Goal: Complete application form: Complete application form

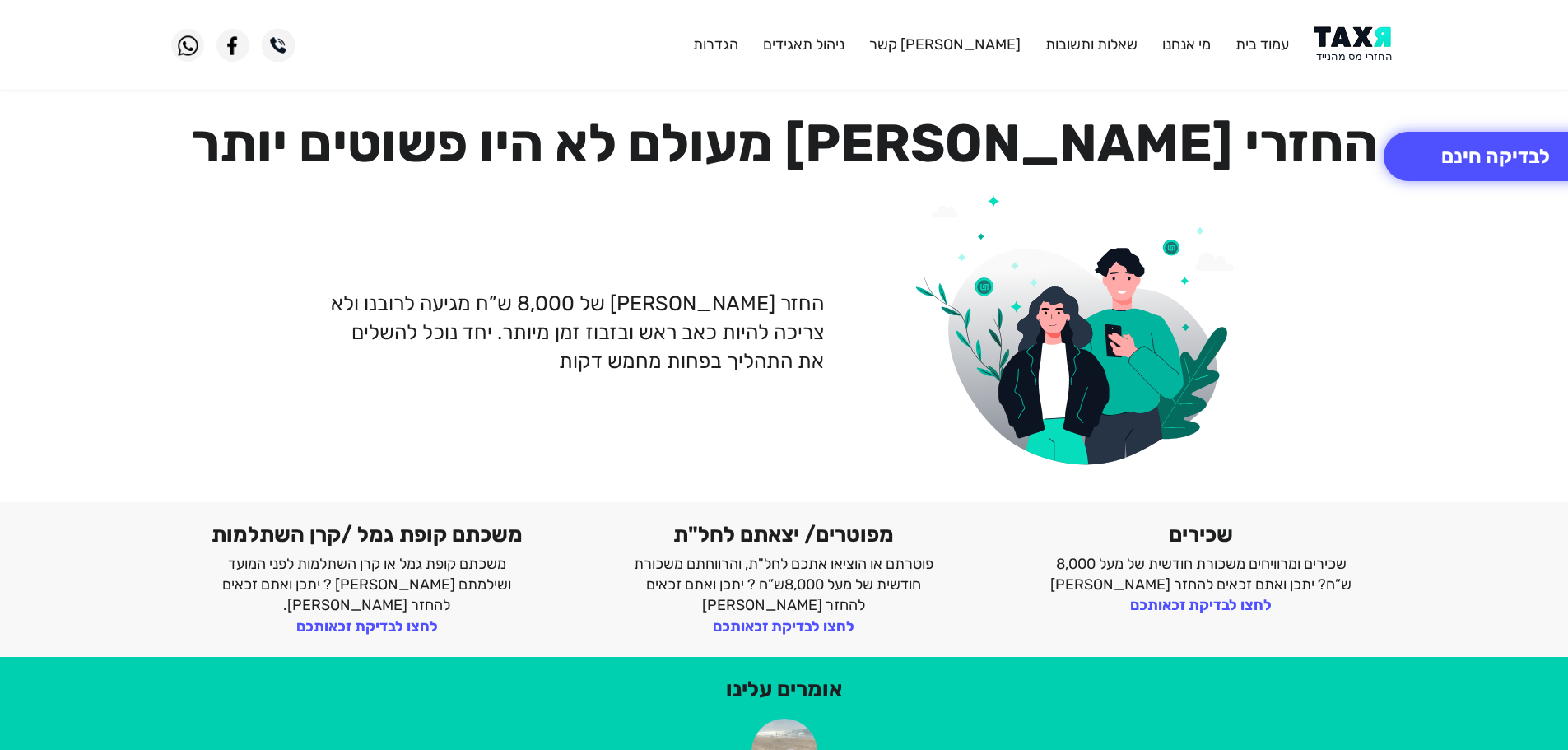
click at [1378, 32] on img at bounding box center [1355, 45] width 83 height 37
click at [1354, 47] on img at bounding box center [1355, 45] width 83 height 37
click at [1443, 140] on button "לבדיקה חינם" at bounding box center [1495, 156] width 223 height 49
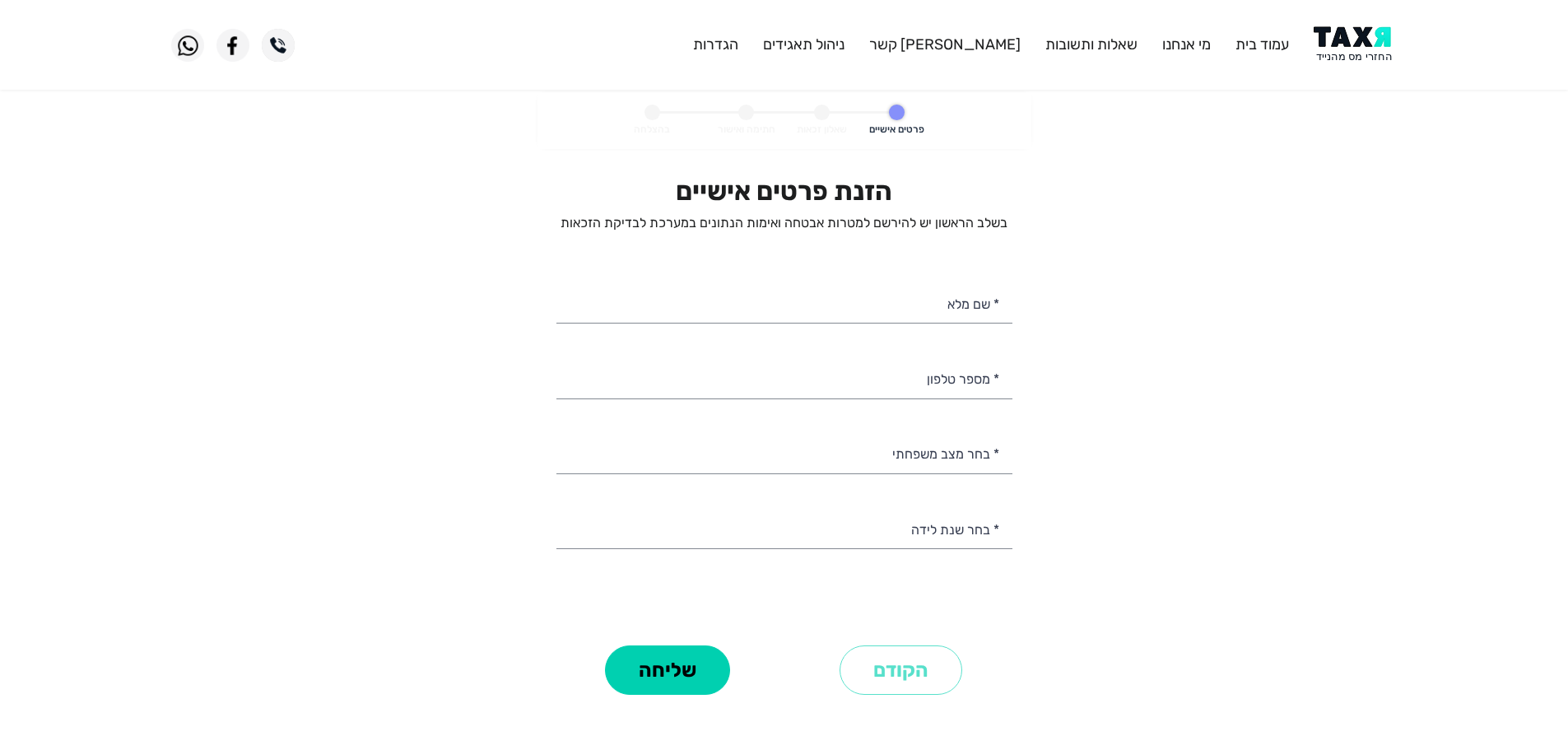
select select
click at [834, 383] on input "* מספר טלפון" at bounding box center [784, 377] width 456 height 42
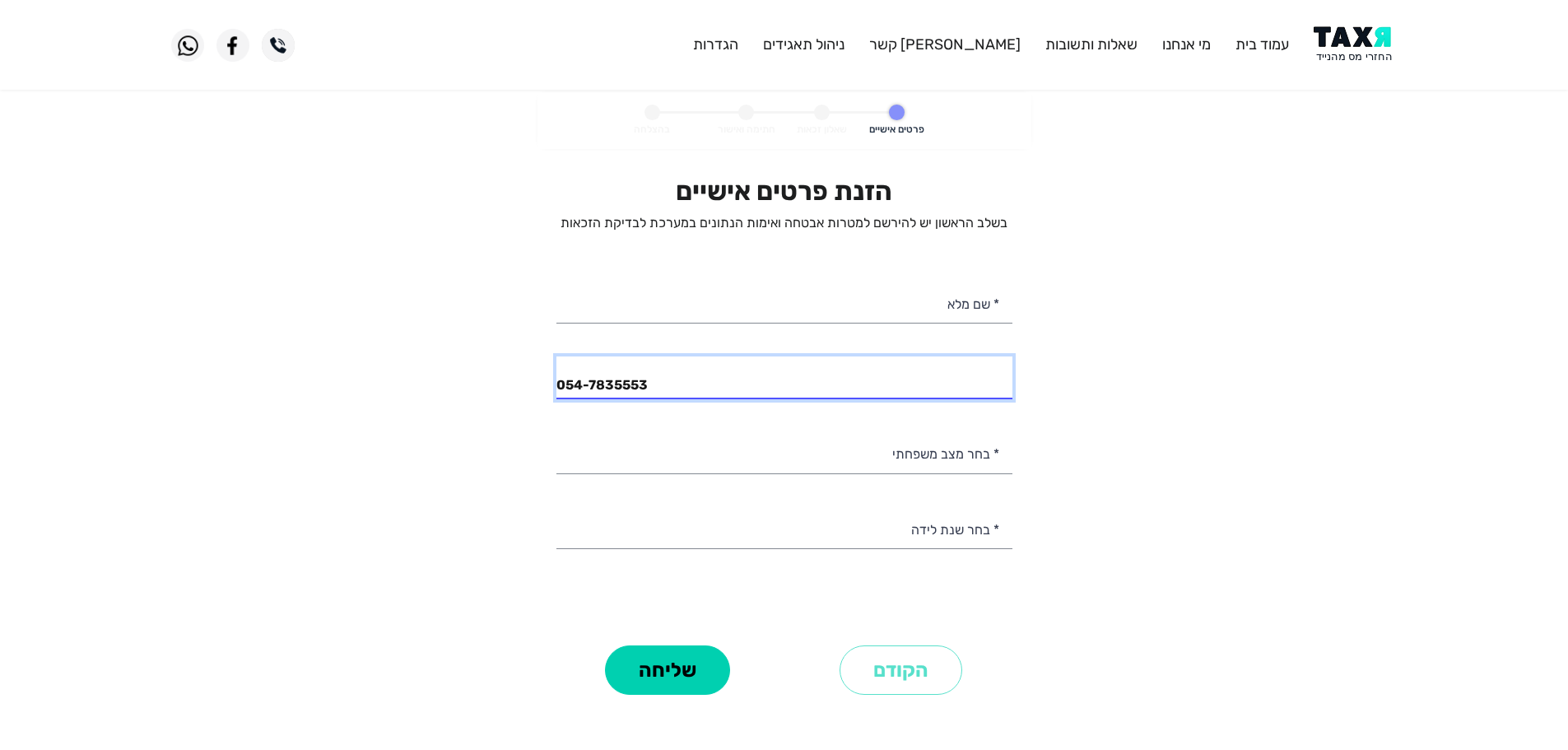
type input "054-7835553"
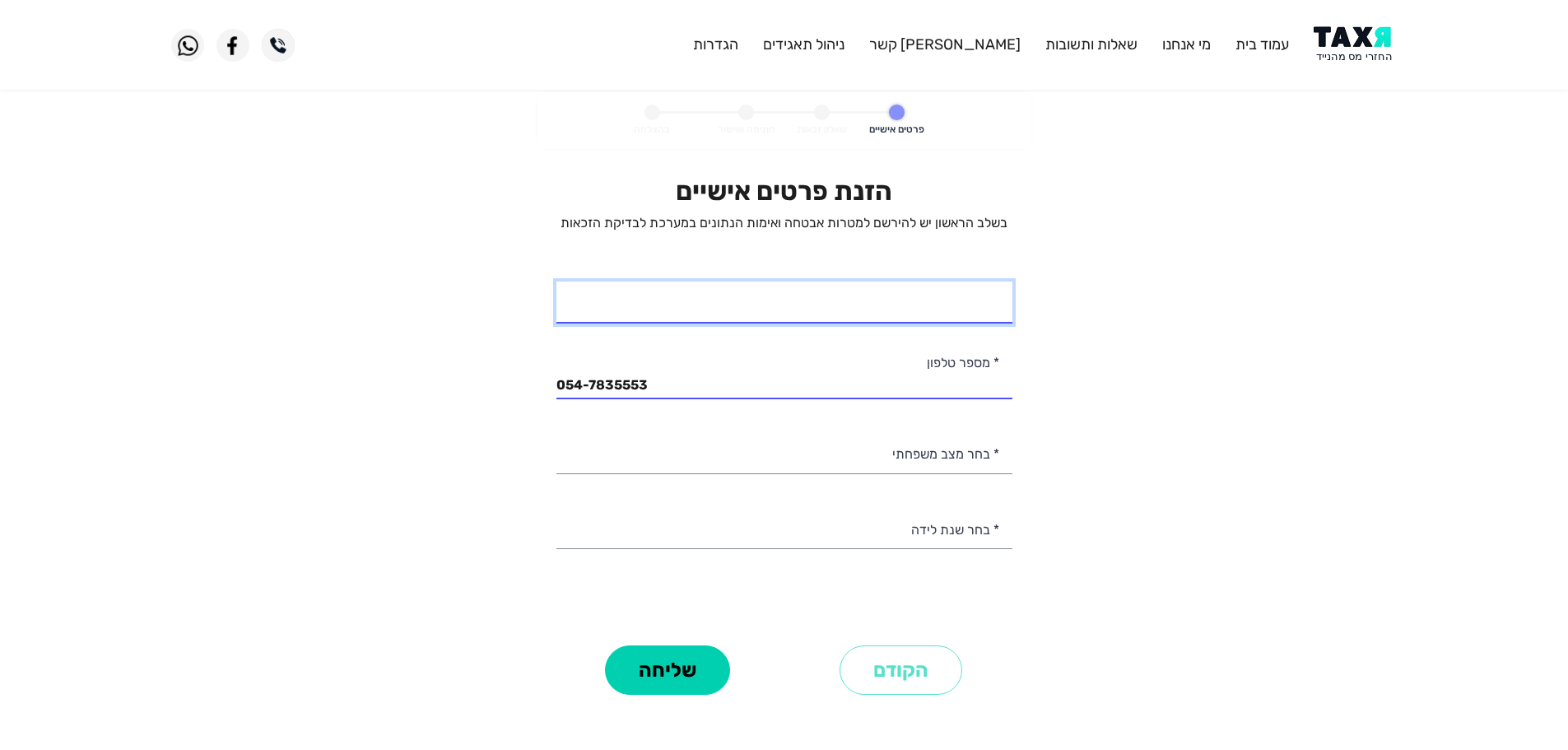
click at [927, 307] on input "* שם מלא" at bounding box center [784, 303] width 456 height 42
click at [984, 311] on input "יאז ב" at bounding box center [784, 303] width 456 height 42
type input "יאס ב"
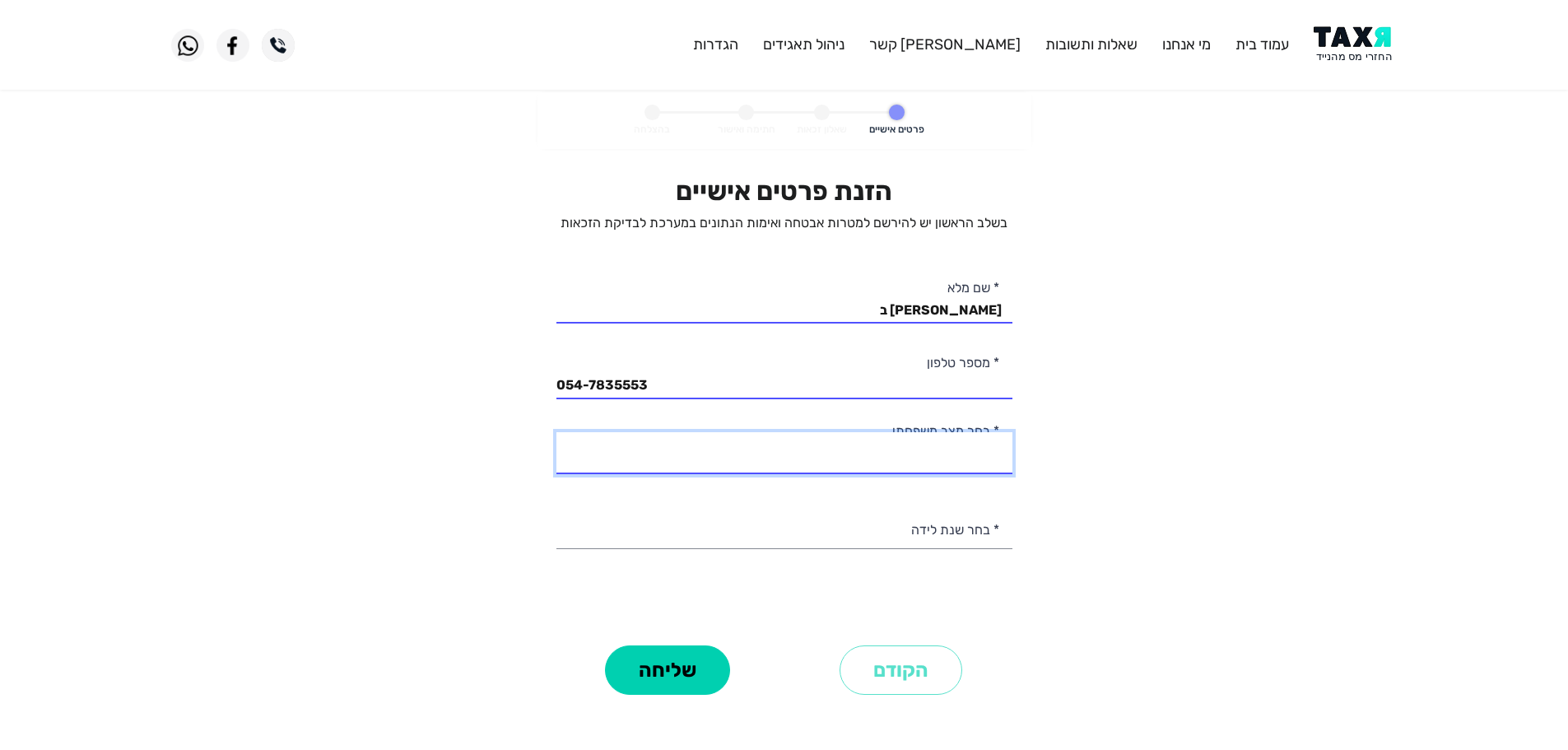
click at [967, 462] on select "רווק/ה נשוי/אה גרוש/ה אלמן/נה" at bounding box center [784, 453] width 456 height 42
select select "1: Single"
click at [557, 432] on select "רווק/ה נשוי/אה גרוש/ה אלמן/נה" at bounding box center [784, 453] width 456 height 42
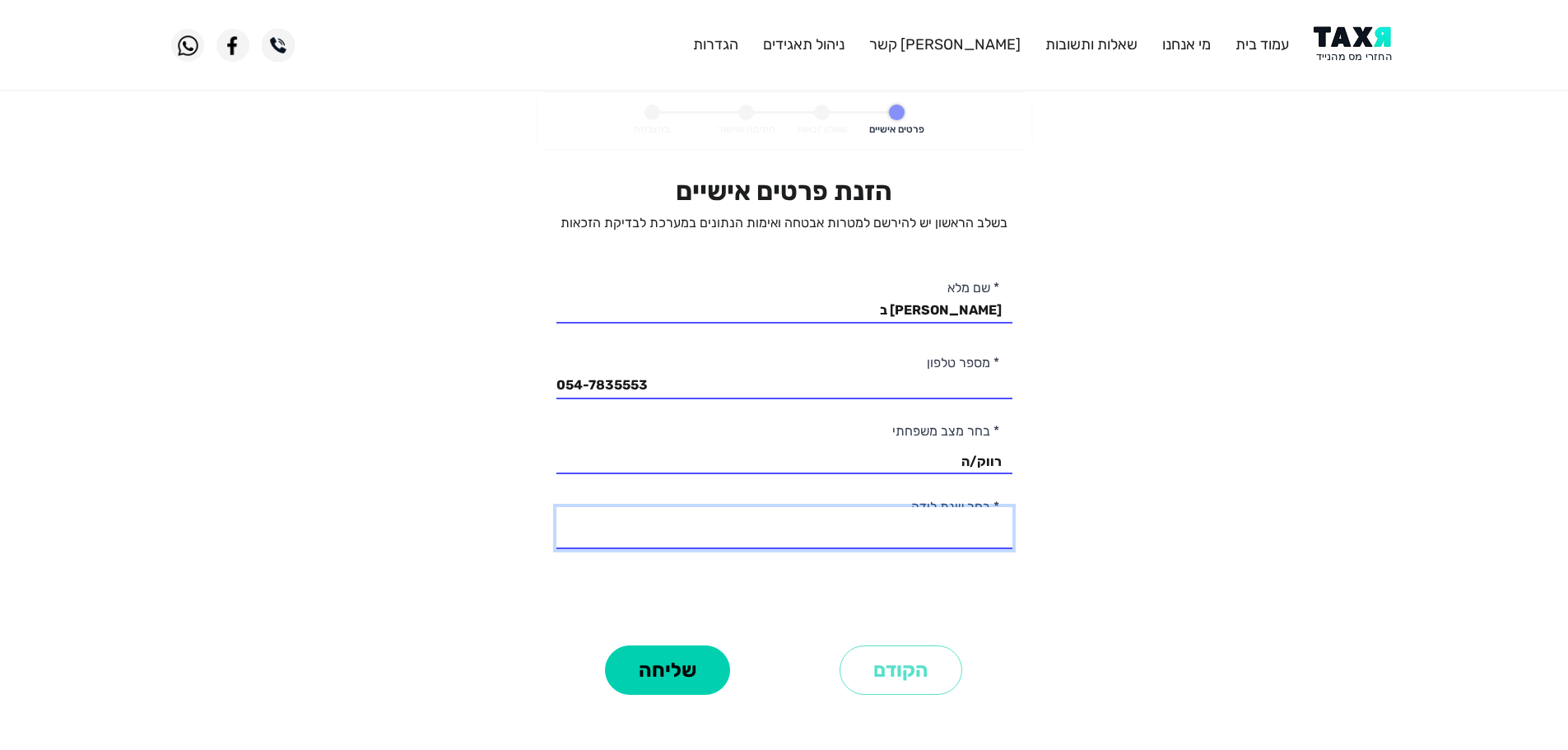
click at [978, 544] on select "2003 2002 2001 2000 1999 1998 1997 1996 1995 1994 1993 1992 1991 1990 1989 1988…" at bounding box center [784, 528] width 456 height 42
select select "7: 1997"
click at [557, 507] on select "2003 2002 2001 2000 1999 1998 1997 1996 1995 1994 1993 1992 1991 1990 1989 1988…" at bounding box center [784, 528] width 456 height 42
click at [922, 307] on input "יאס ב" at bounding box center [784, 303] width 456 height 42
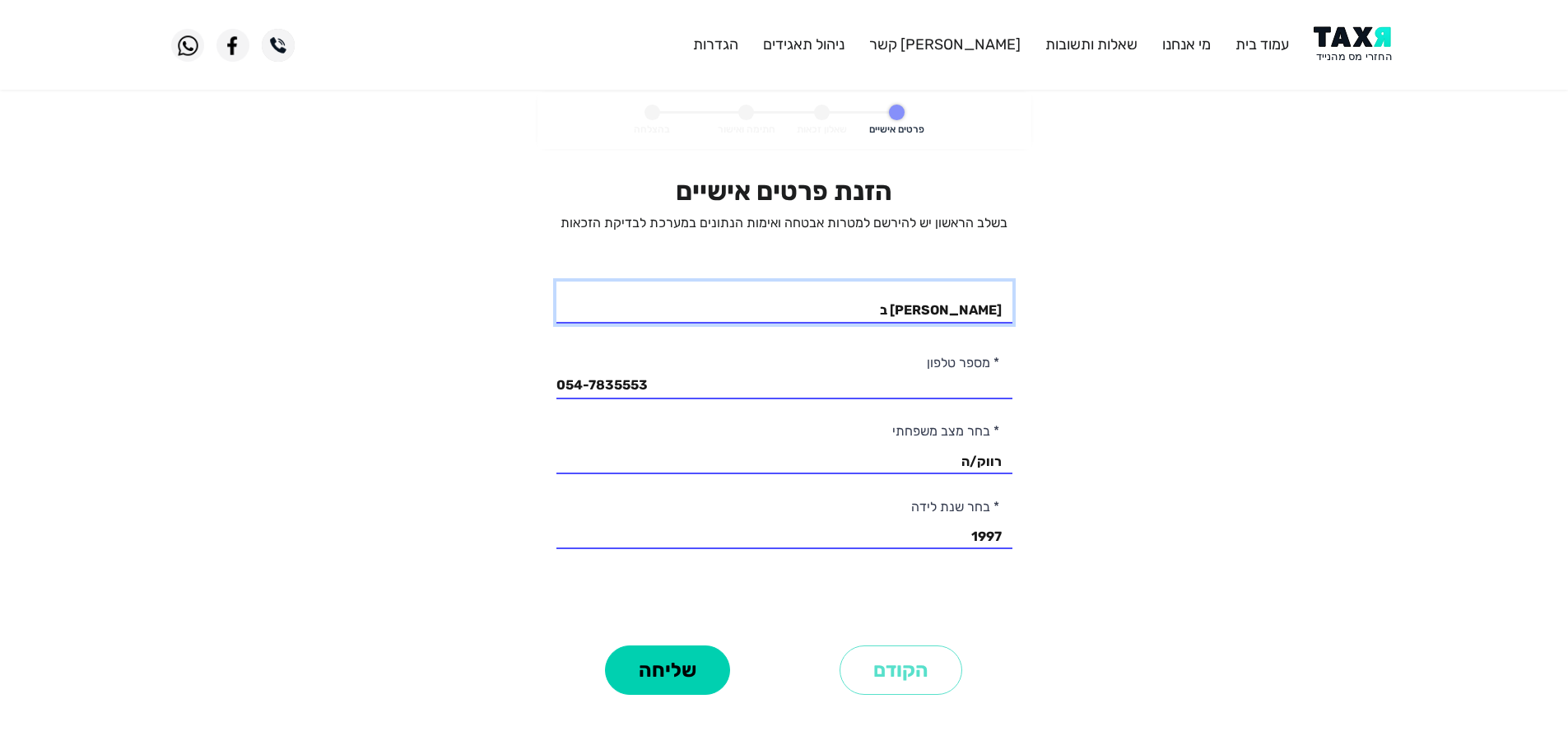
click at [922, 307] on input "יאס ב" at bounding box center [784, 303] width 456 height 42
type input "יאס יזבק"
click at [635, 669] on button "שליחה" at bounding box center [668, 670] width 125 height 49
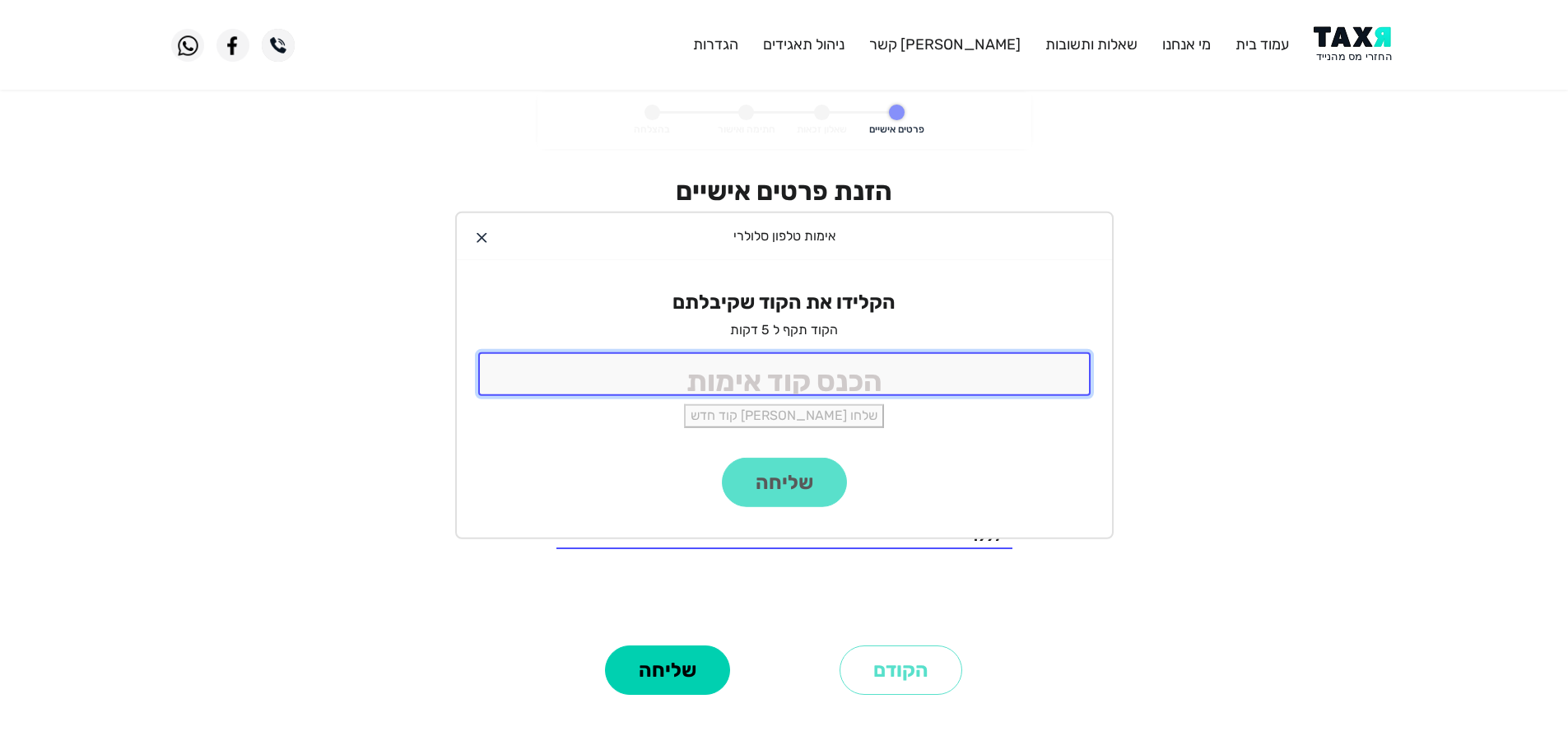
click at [953, 372] on input "tel" at bounding box center [784, 374] width 612 height 43
type input "9988"
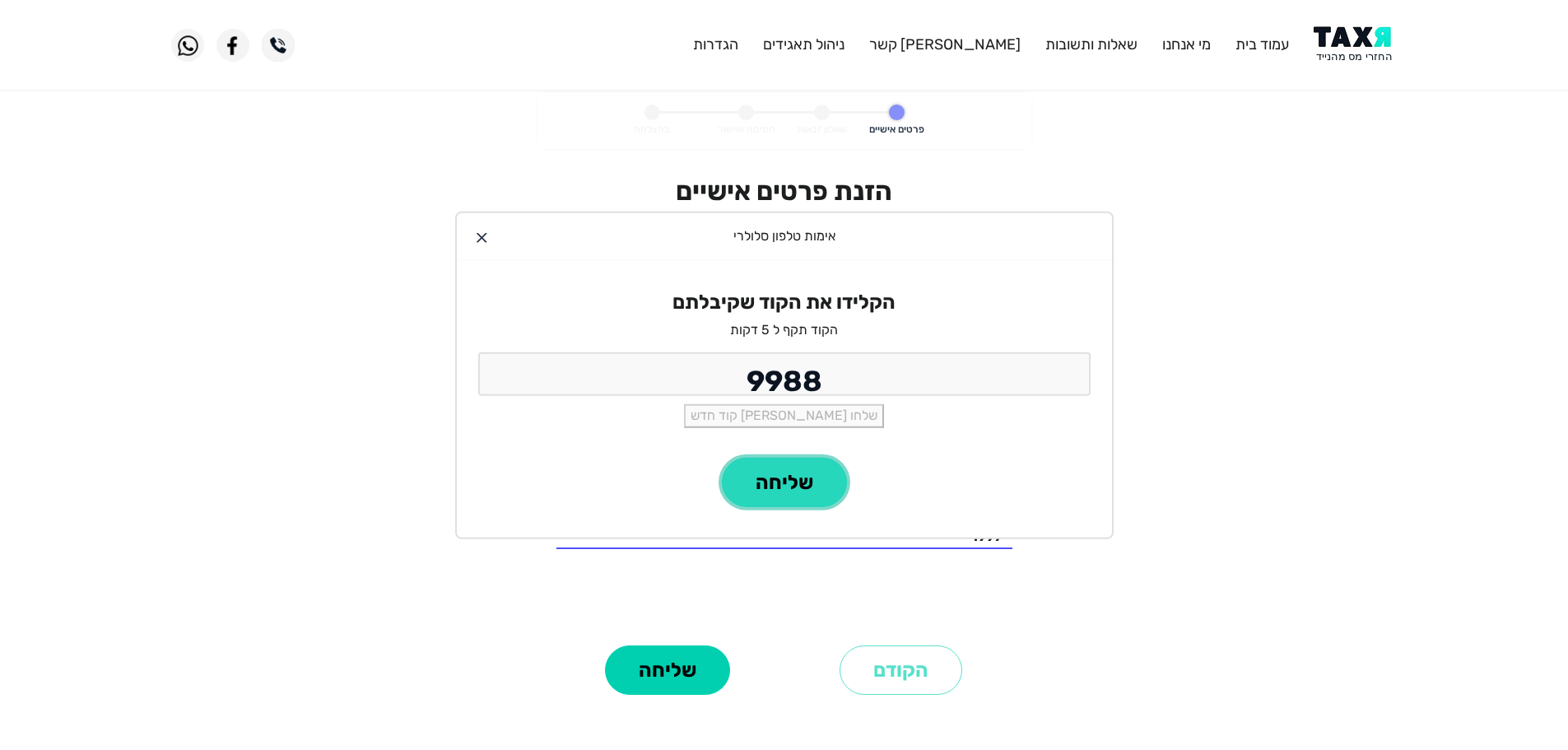
click at [782, 501] on button "שליחה" at bounding box center [784, 482] width 125 height 49
